Goal: Contribute content: Contribute content

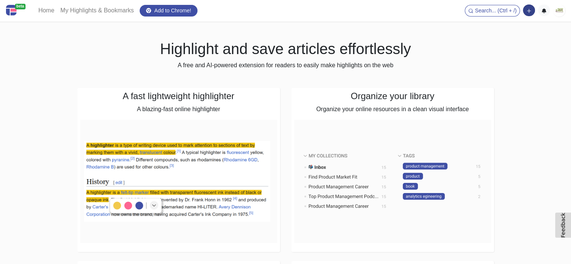
click at [528, 6] on button "button" at bounding box center [529, 11] width 12 height 12
click at [557, 16] on img at bounding box center [559, 11] width 12 height 12
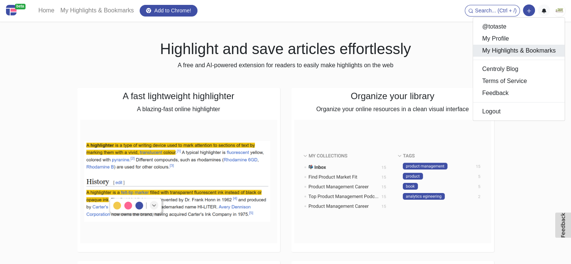
click at [510, 49] on link "My Highlights & Bookmarks" at bounding box center [519, 51] width 92 height 12
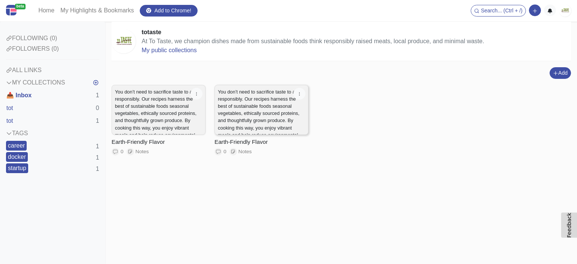
click at [246, 110] on p "You don’t need to sacrifice taste to act responsibly. Our recipes harness the b…" at bounding box center [261, 127] width 87 height 79
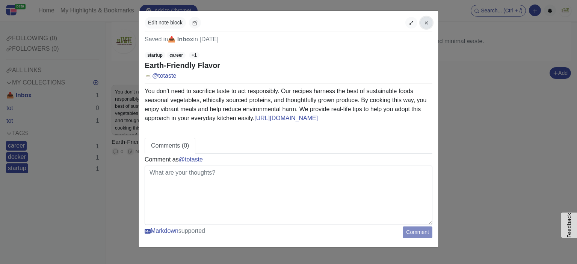
click at [424, 24] on icon "button" at bounding box center [426, 22] width 5 height 5
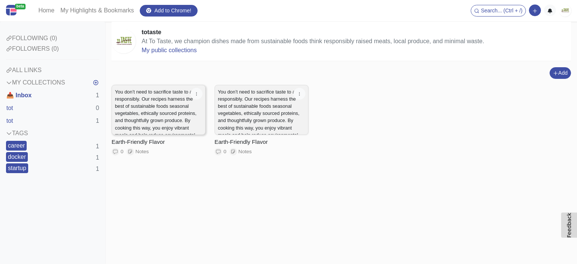
click at [166, 100] on p "You don’t need to sacrifice taste to act responsibly. Our recipes harness the b…" at bounding box center [158, 127] width 87 height 79
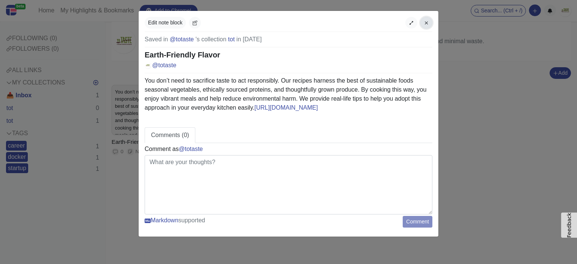
click at [422, 23] on button "button" at bounding box center [426, 23] width 12 height 12
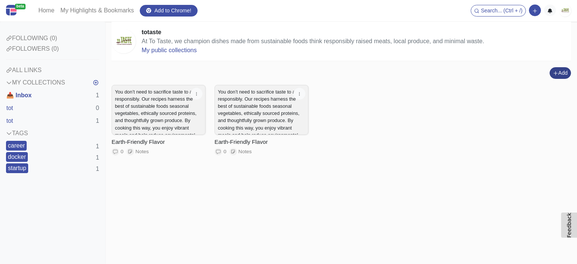
click at [562, 69] on button "Add" at bounding box center [560, 73] width 21 height 12
click at [541, 99] on button "Add a note block" at bounding box center [544, 101] width 63 height 12
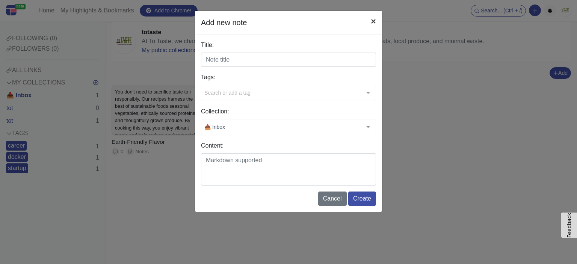
click at [375, 22] on button "×" at bounding box center [373, 21] width 17 height 21
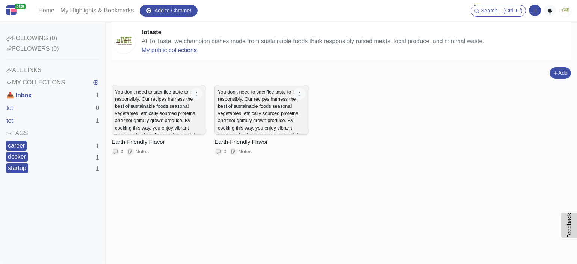
click at [368, 124] on div "You don’t need to sacrifice taste to act responsibly. Our recipes harness the b…" at bounding box center [341, 131] width 459 height 93
click at [11, 118] on button "tot" at bounding box center [10, 121] width 8 height 13
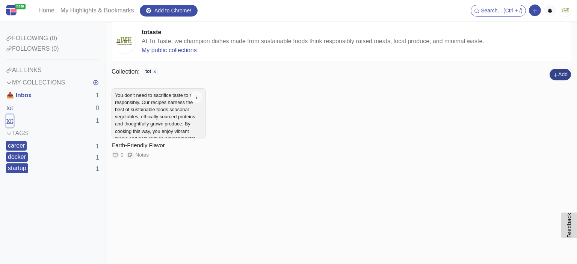
click at [559, 72] on button "Add" at bounding box center [560, 75] width 21 height 12
click at [535, 105] on button "Add a note block" at bounding box center [544, 102] width 63 height 12
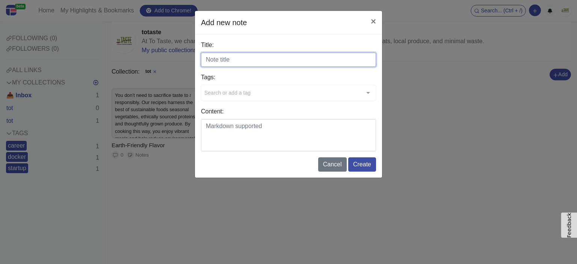
click at [242, 55] on input "Title:" at bounding box center [288, 60] width 175 height 14
paste input "The Subtlety of Gluten"
type input "The Subtlety of Gluten"
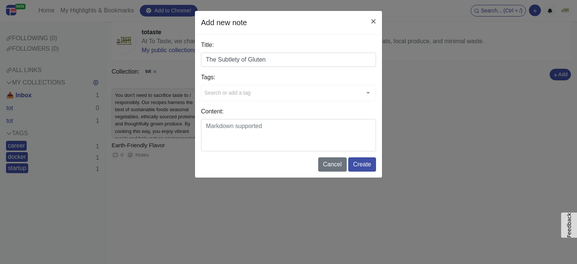
click at [219, 97] on div "Search or add a tag" at bounding box center [288, 93] width 175 height 16
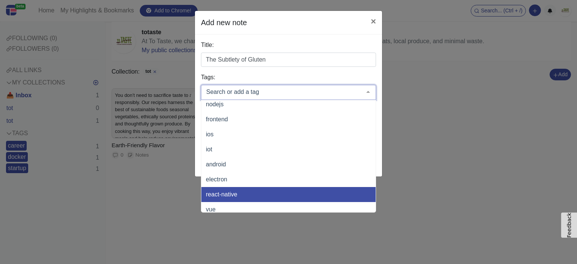
scroll to position [263, 0]
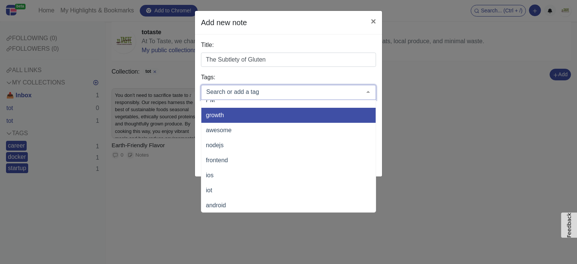
click at [219, 121] on span "growth" at bounding box center [313, 115] width 225 height 15
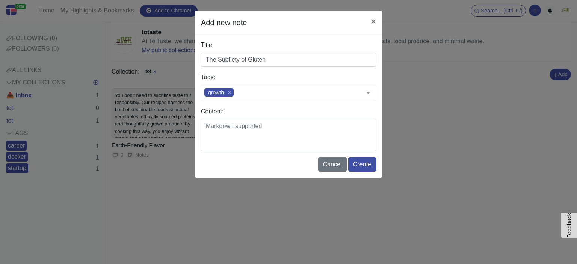
click at [426, 139] on div "Add new note × Title: The Subtlety of Gluten Tags: growth typescript handbook g…" at bounding box center [288, 132] width 577 height 264
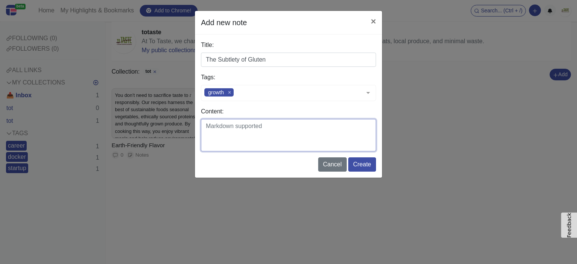
click at [227, 135] on textarea "Content:" at bounding box center [288, 135] width 175 height 32
click at [236, 131] on textarea "Content:" at bounding box center [288, 135] width 175 height 32
paste textarea "Have you asked, does gluten have a taste ? Truth is, it’s quietly present. Glut…"
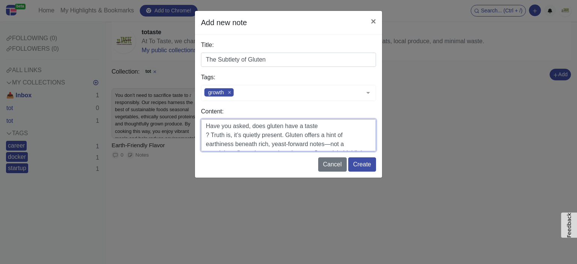
scroll to position [0, 0]
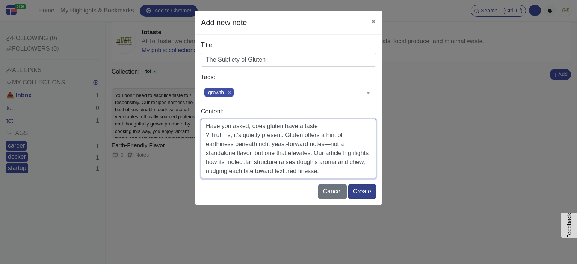
type textarea "Have you asked, does gluten have a taste ? Truth is, it’s quietly present. Glut…"
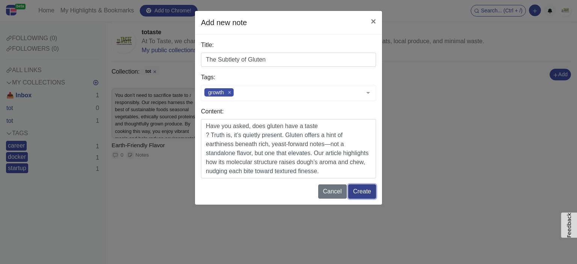
click at [361, 191] on button "Create" at bounding box center [362, 191] width 28 height 14
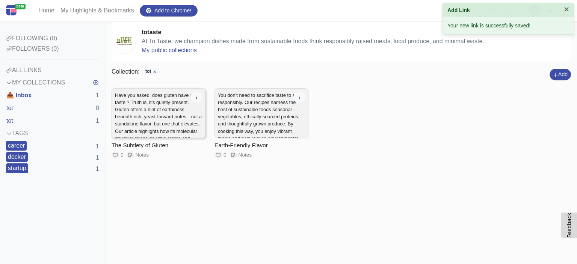
click at [169, 110] on p "Have you asked, does gluten have a taste ? Truth is, it’s quietly present. Glut…" at bounding box center [158, 124] width 87 height 65
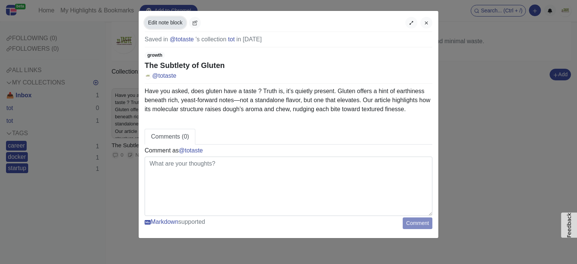
click at [154, 24] on button "Edit note block" at bounding box center [165, 23] width 41 height 12
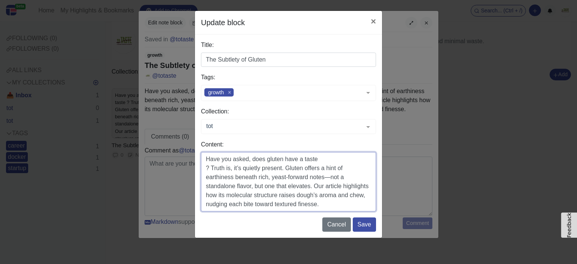
click at [357, 205] on textarea "Have you asked, does gluten have a taste ? Truth is, it’s quietly present. Glut…" at bounding box center [288, 181] width 175 height 59
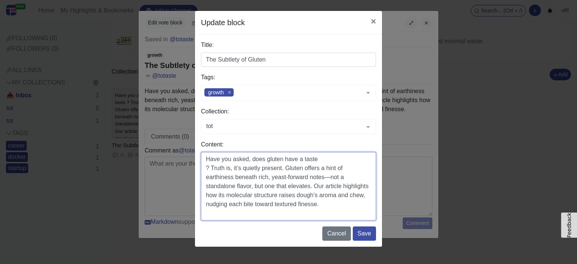
paste textarea "[URL][DOMAIN_NAME]"
type textarea "Have you asked, does gluten have a taste ? Truth is, it’s quietly present. Glut…"
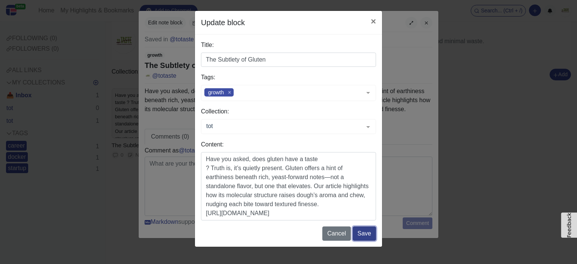
click at [360, 235] on button "Save" at bounding box center [364, 234] width 23 height 14
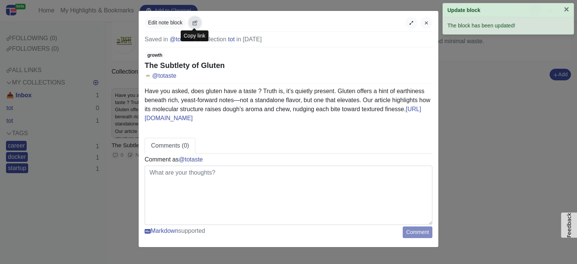
click at [195, 19] on button "button" at bounding box center [195, 23] width 12 height 12
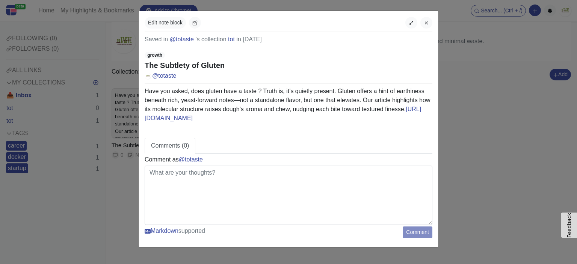
click at [471, 217] on div "Edit note block Saved in @totaste 's collection tot in [DATE] growth The Subtle…" at bounding box center [288, 132] width 577 height 264
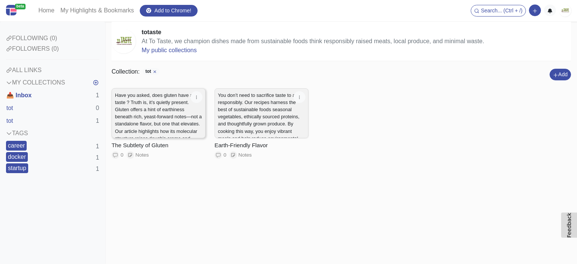
click at [188, 122] on p "Have you asked, does gluten have a taste ? Truth is, it’s quietly present. Glut…" at bounding box center [158, 124] width 87 height 65
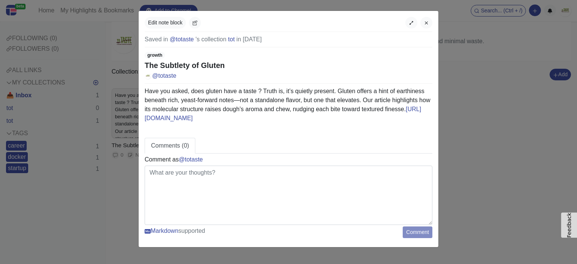
click at [474, 94] on div "Edit note block Saved in @totaste 's collection tot in [DATE] growth The Subtle…" at bounding box center [288, 132] width 577 height 264
